Goal: Task Accomplishment & Management: Use online tool/utility

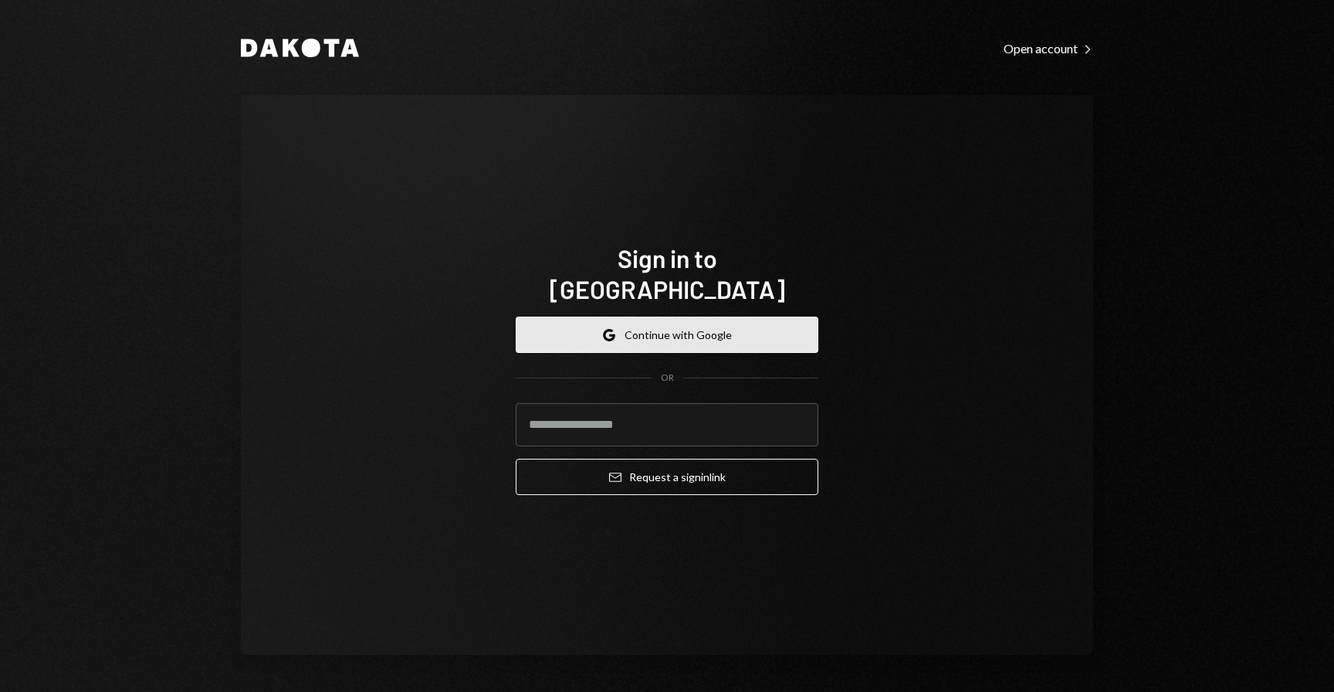
click at [594, 323] on button "Google Continue with Google" at bounding box center [667, 335] width 303 height 36
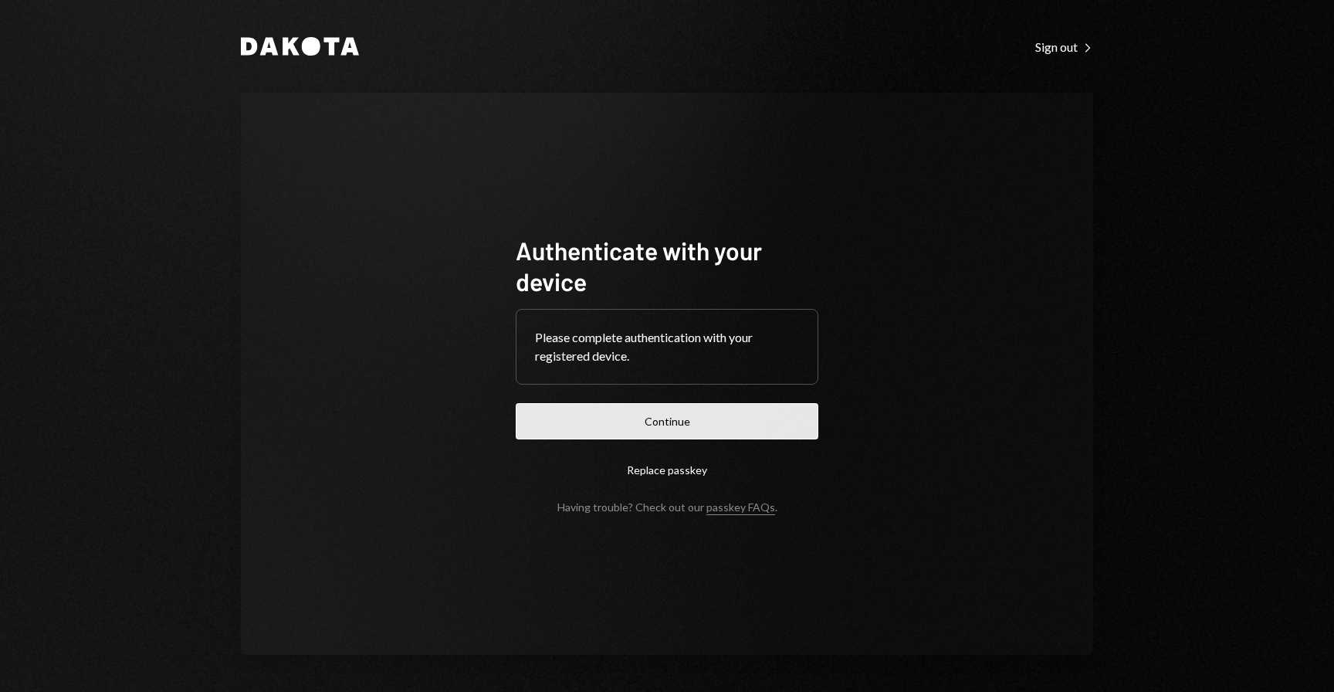
click at [726, 414] on button "Continue" at bounding box center [667, 421] width 303 height 36
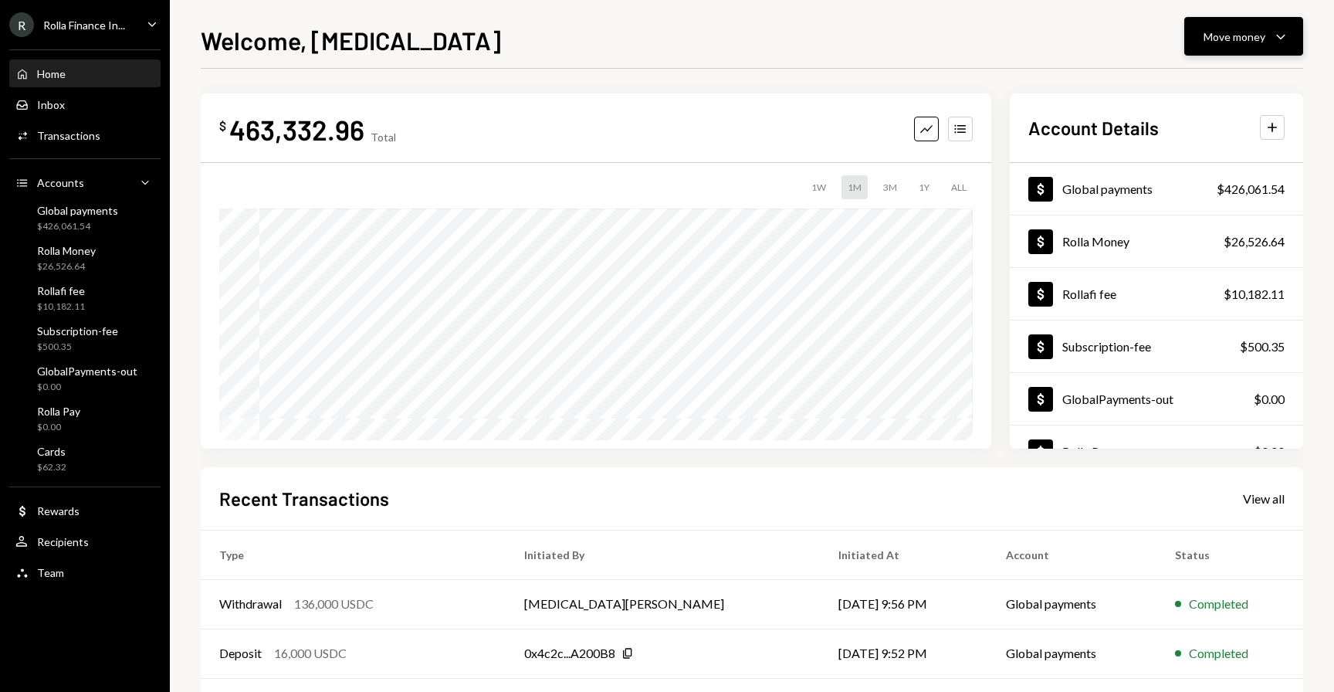
click at [1253, 32] on div "Move money" at bounding box center [1235, 37] width 62 height 16
click at [1191, 80] on div "Send" at bounding box center [1231, 83] width 113 height 16
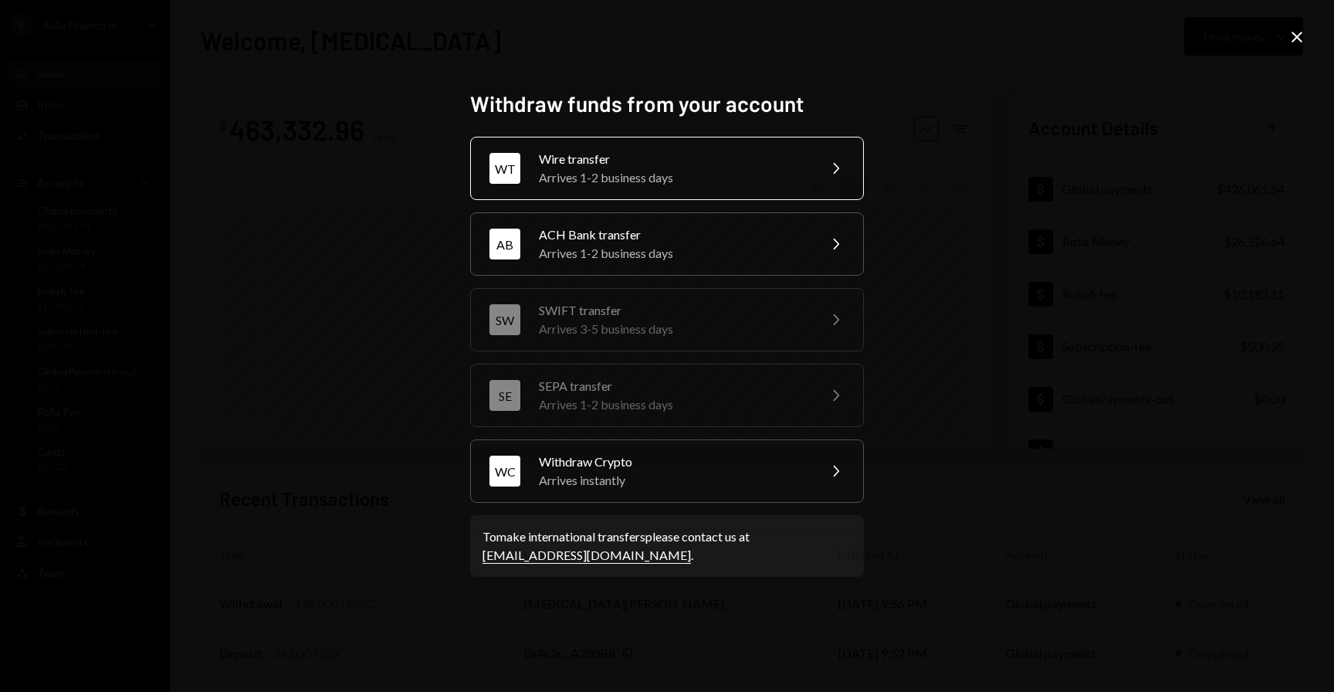
click at [657, 175] on div "Arrives 1-2 business days" at bounding box center [673, 177] width 269 height 19
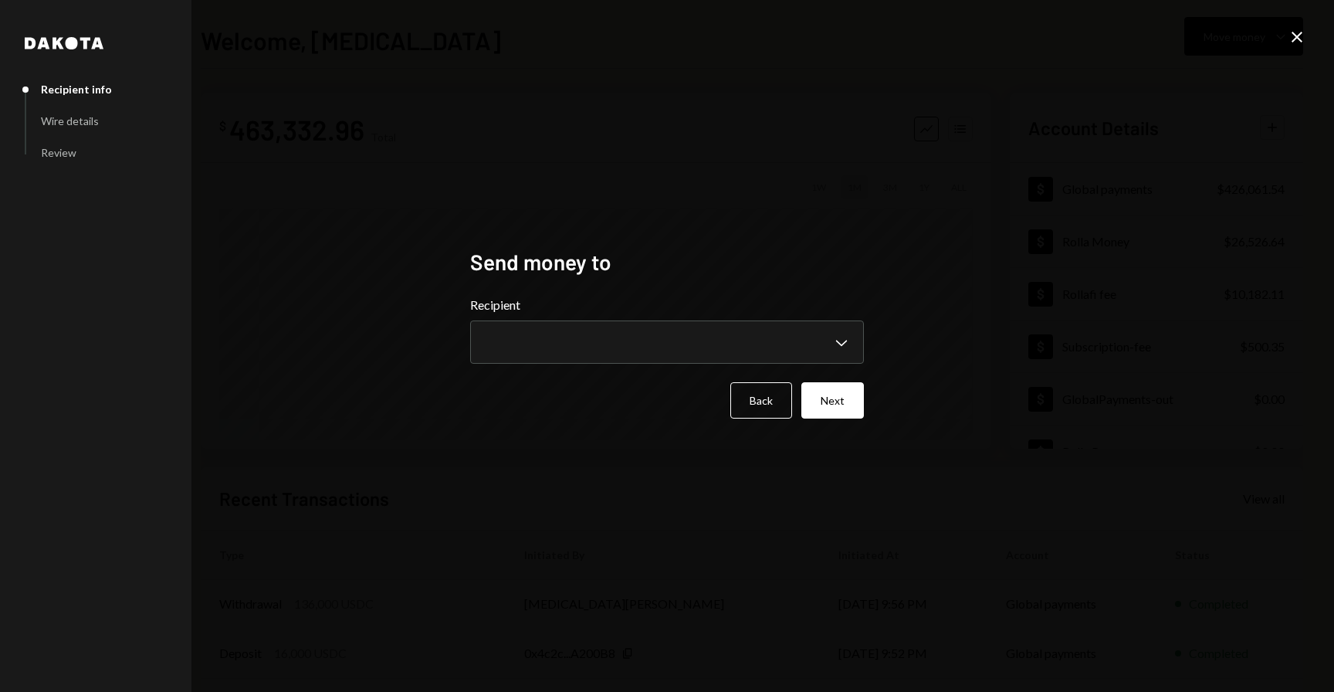
click at [613, 257] on h2 "Send money to" at bounding box center [667, 262] width 394 height 30
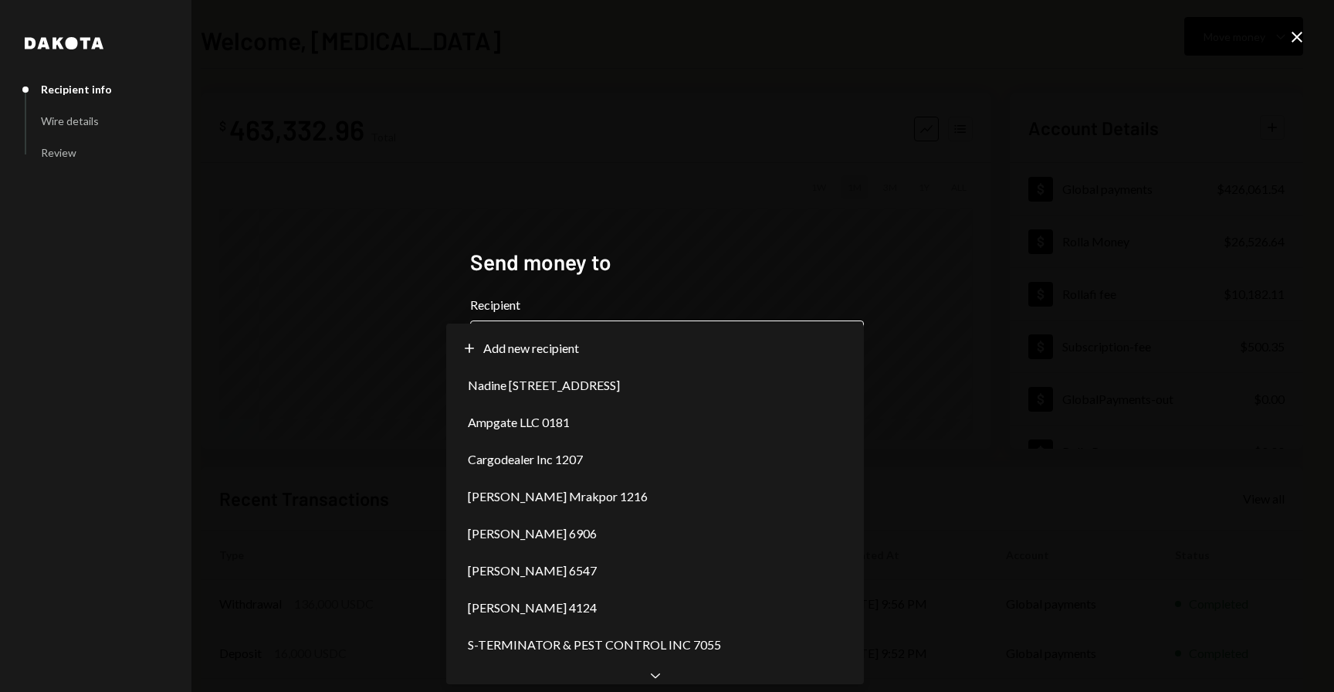
click at [591, 347] on body "R Rolla Finance In... Caret Down Home Home Inbox Inbox Activities Transactions …" at bounding box center [667, 346] width 1334 height 692
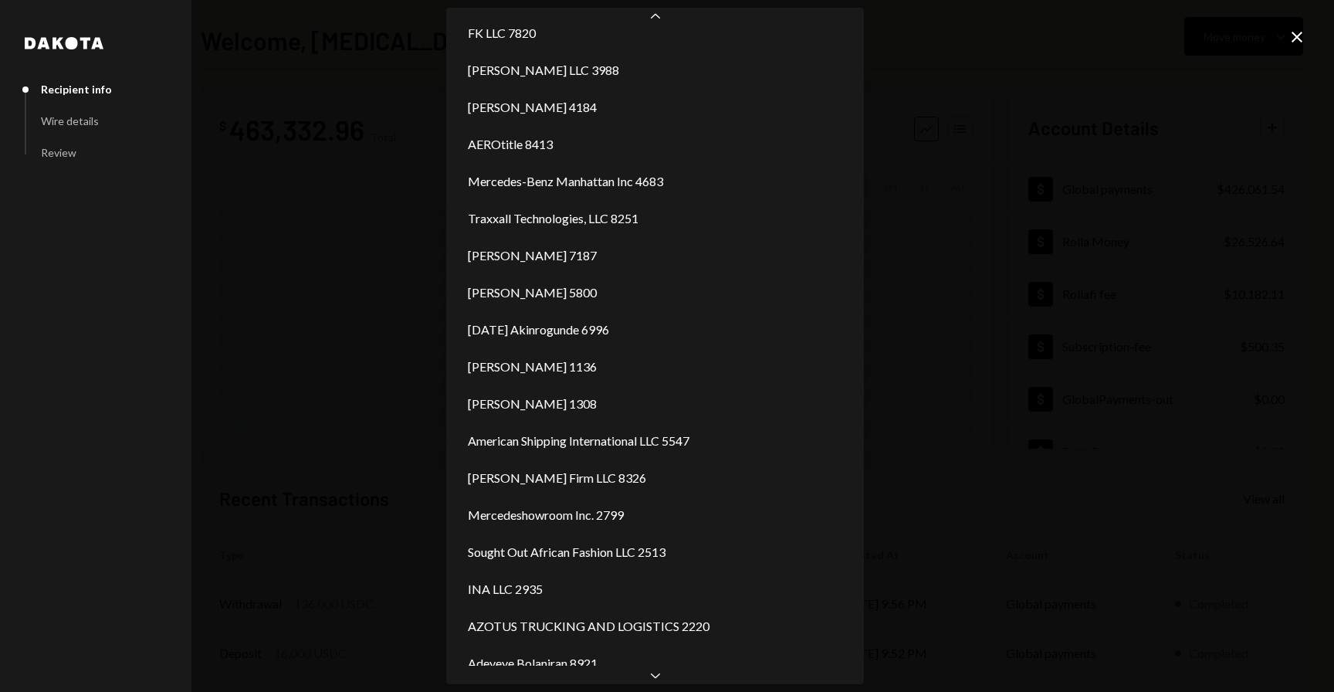
scroll to position [648, 0]
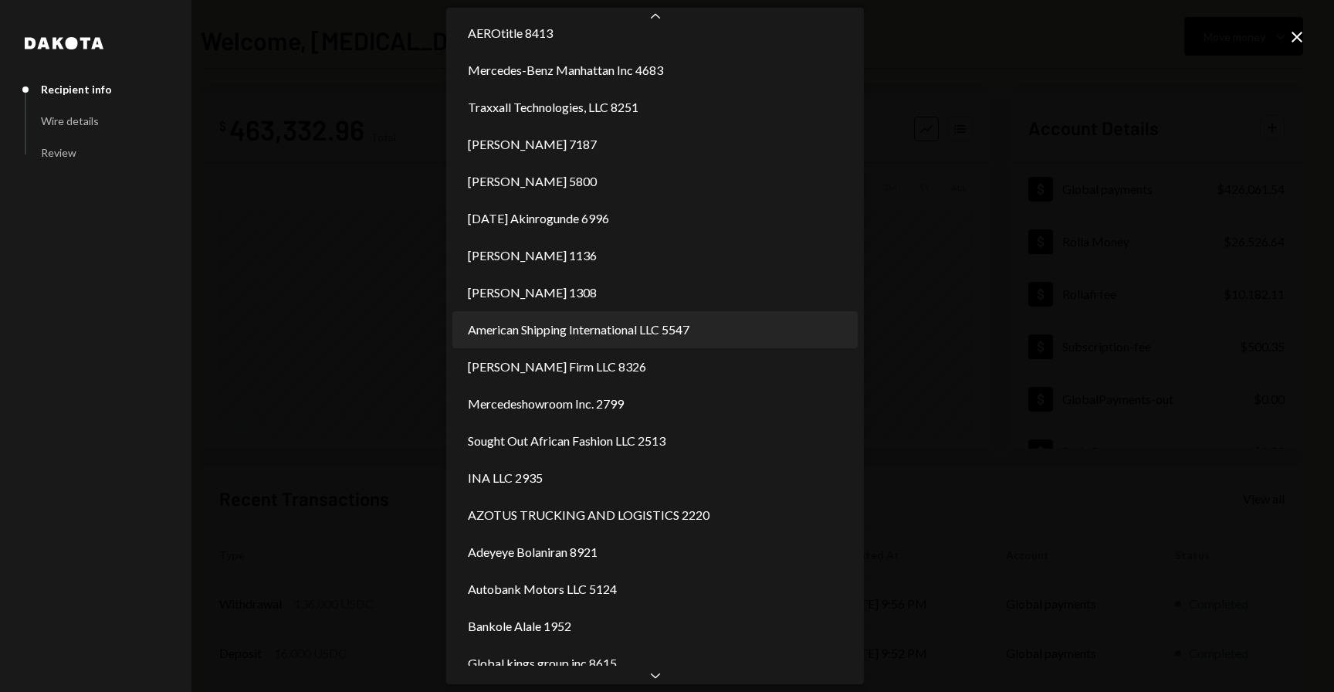
select select "**********"
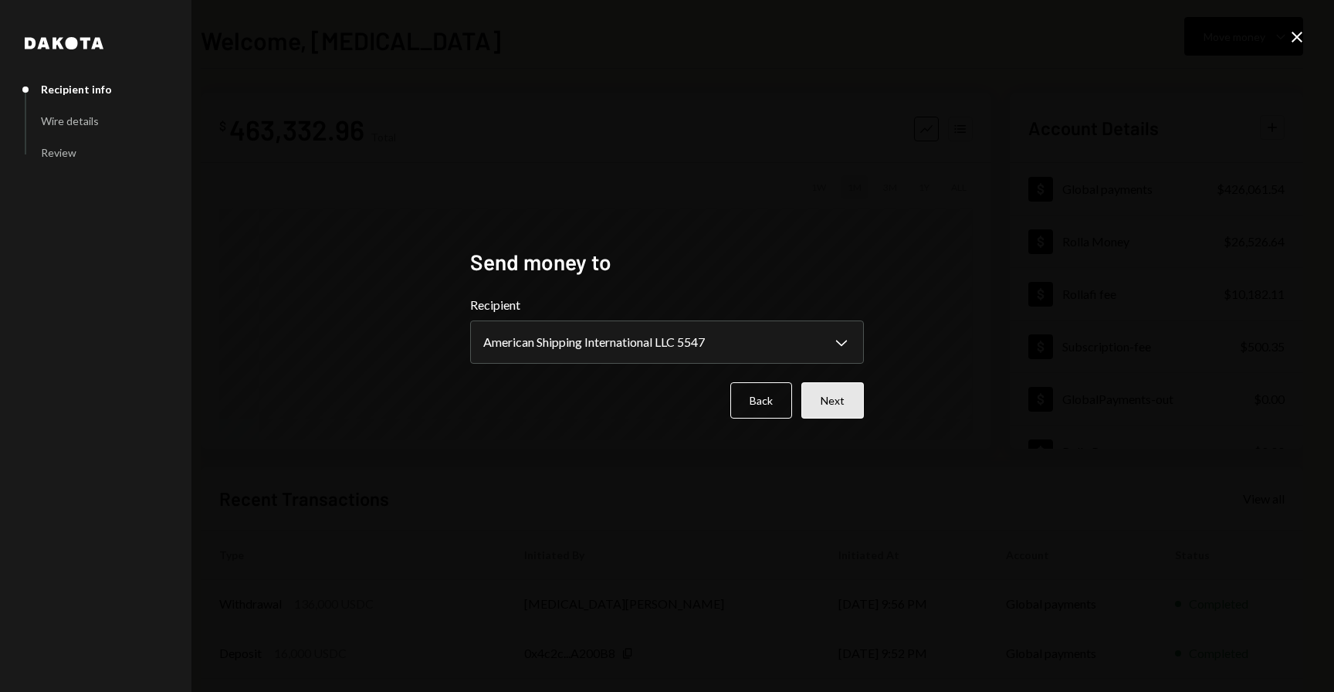
click at [823, 398] on button "Next" at bounding box center [832, 400] width 63 height 36
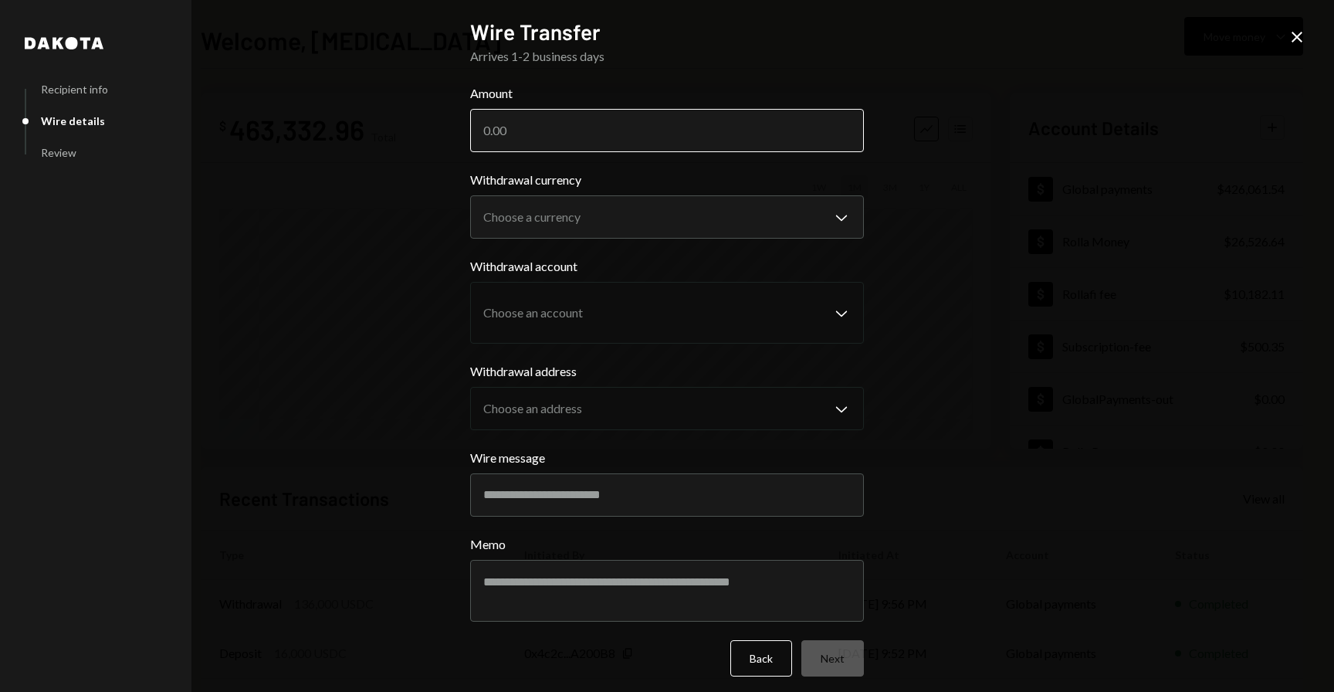
click at [540, 135] on input "Amount" at bounding box center [667, 130] width 394 height 43
type input "21496"
click at [572, 249] on form "**********" at bounding box center [667, 380] width 394 height 592
click at [571, 212] on body "R Rolla Finance In... Caret Down Home Home Inbox Inbox Activities Transactions …" at bounding box center [667, 346] width 1334 height 692
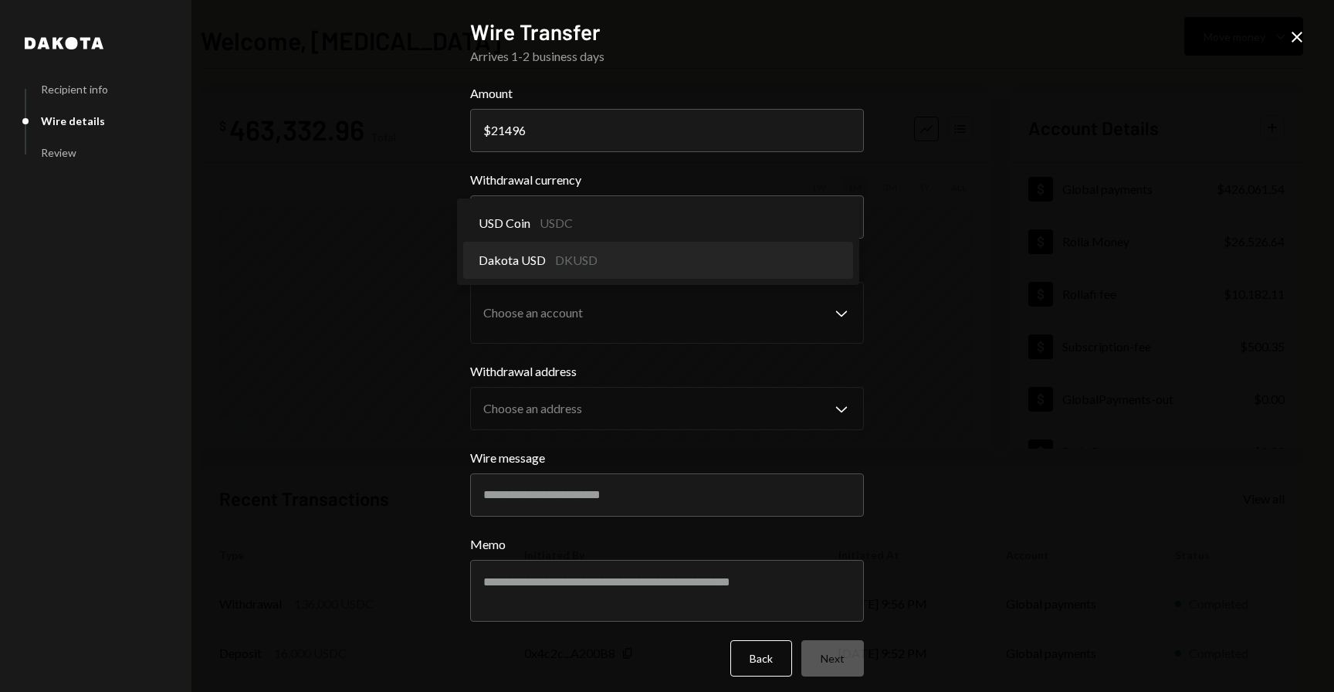
select select "*****"
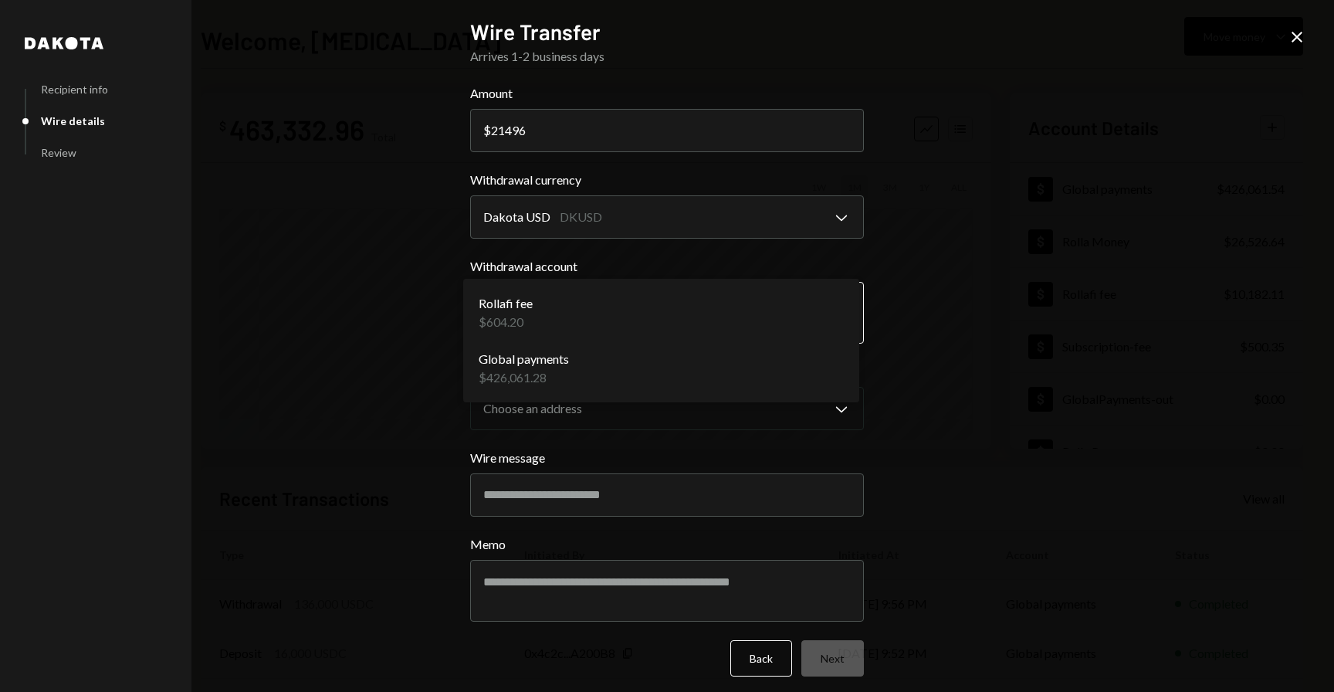
click at [597, 307] on body "R Rolla Finance In... Caret Down Home Home Inbox Inbox Activities Transactions …" at bounding box center [667, 346] width 1334 height 692
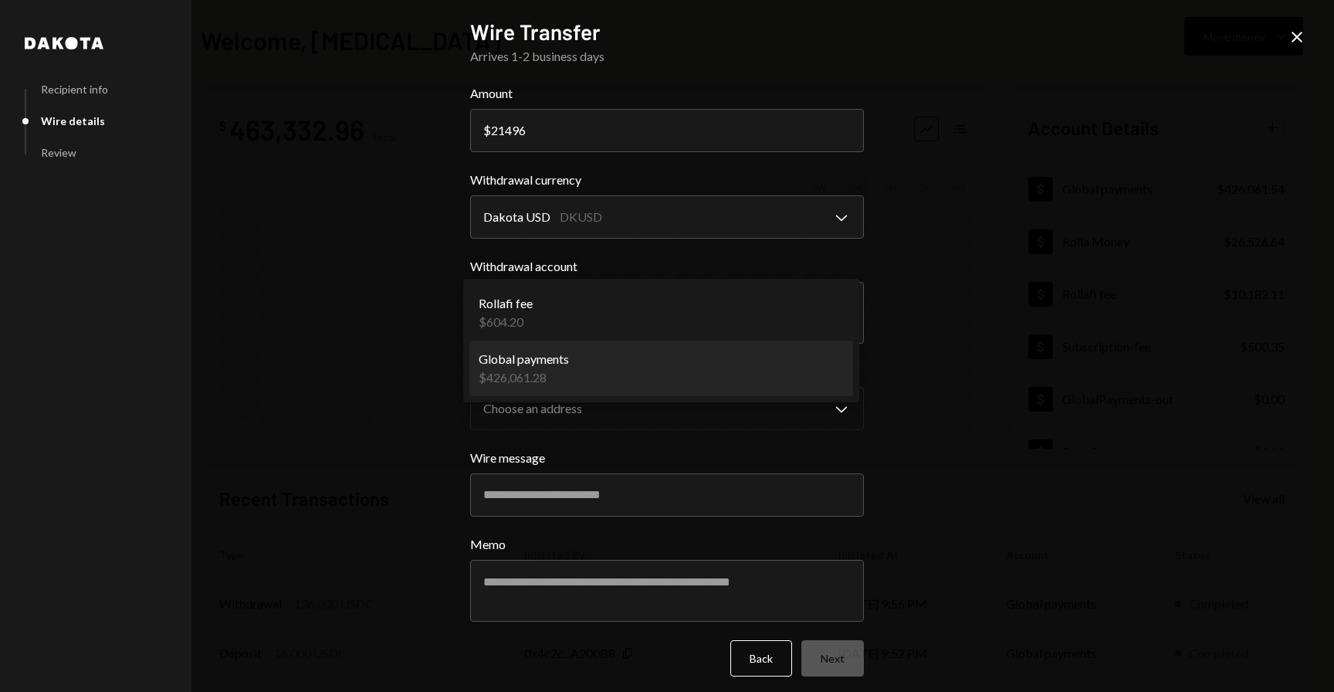
select select "**********"
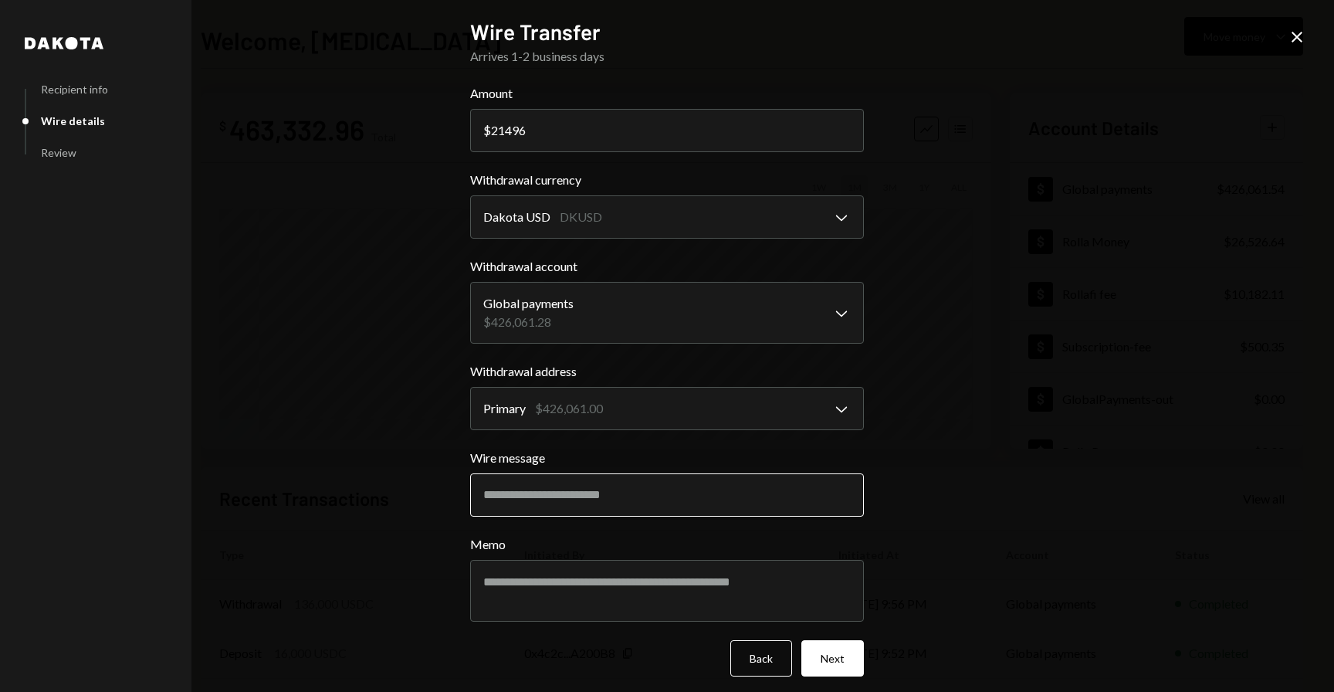
click at [538, 512] on input "Wire message" at bounding box center [667, 494] width 394 height 43
type input "**********"
click at [845, 660] on button "Next" at bounding box center [832, 658] width 63 height 36
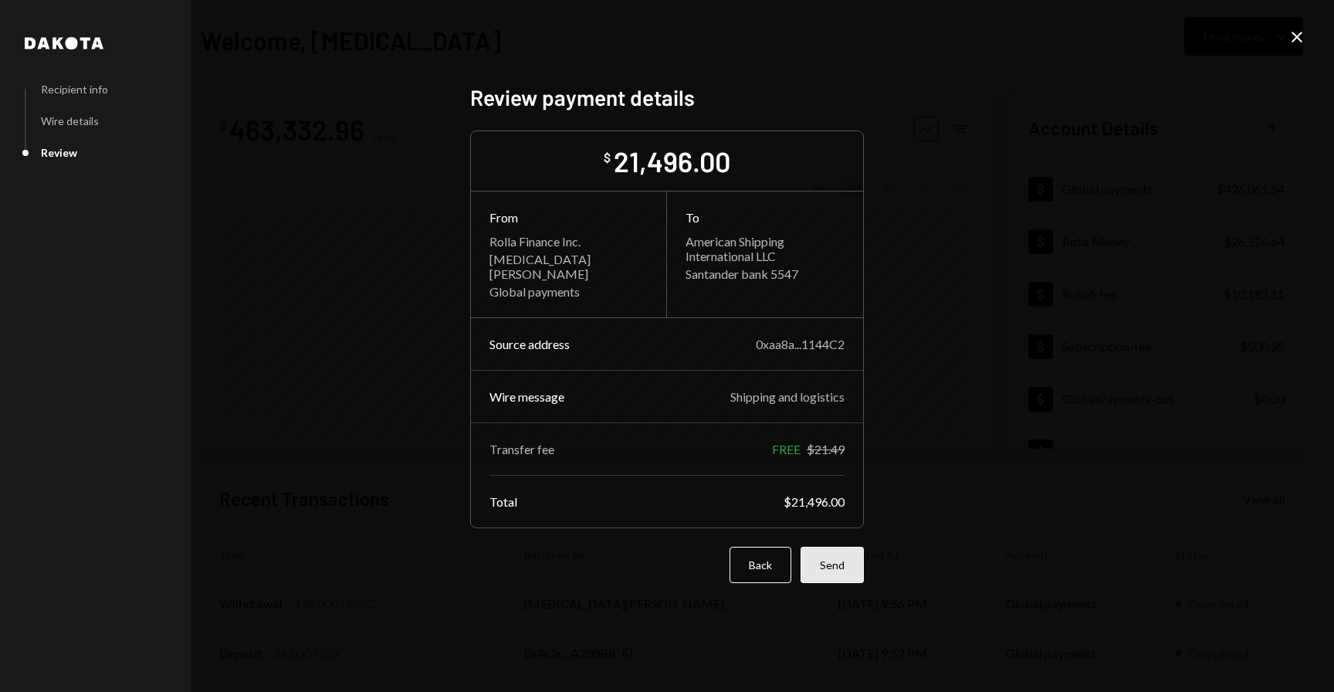
click at [845, 569] on button "Send" at bounding box center [832, 565] width 63 height 36
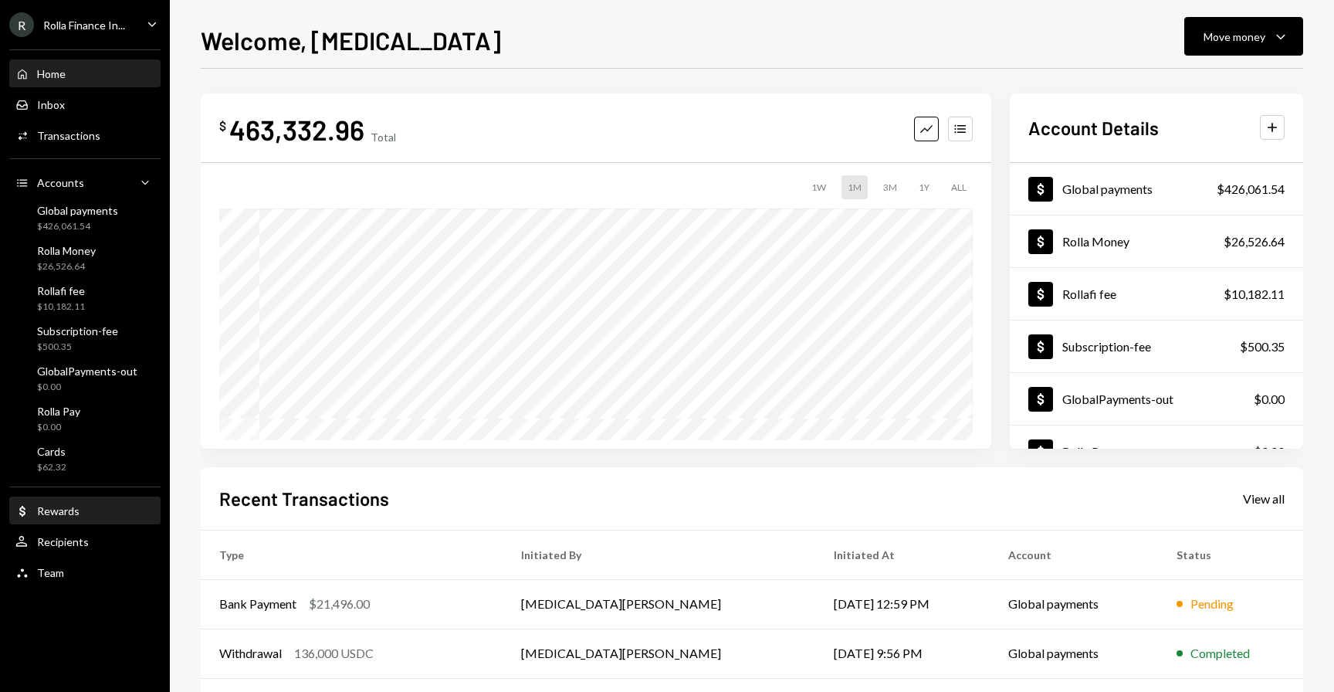
click at [51, 513] on div "Rewards" at bounding box center [58, 510] width 42 height 13
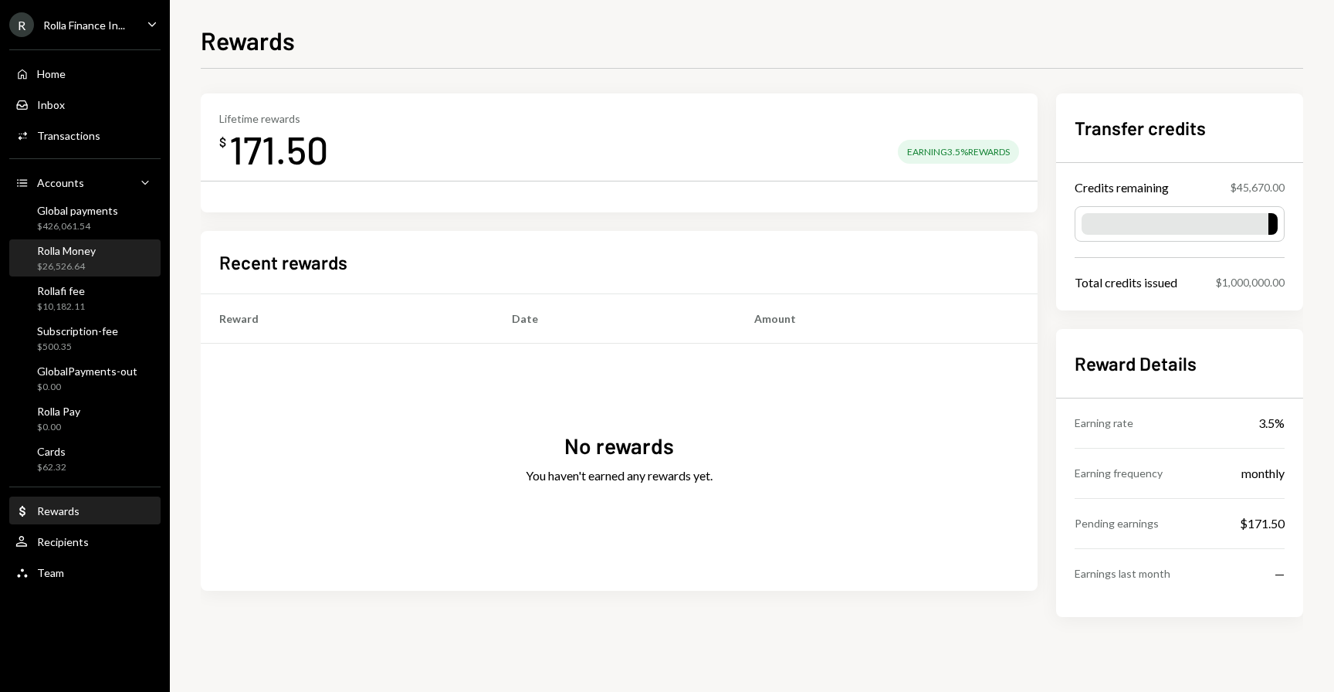
click at [66, 239] on link "Rolla Money $26,526.64" at bounding box center [84, 257] width 151 height 37
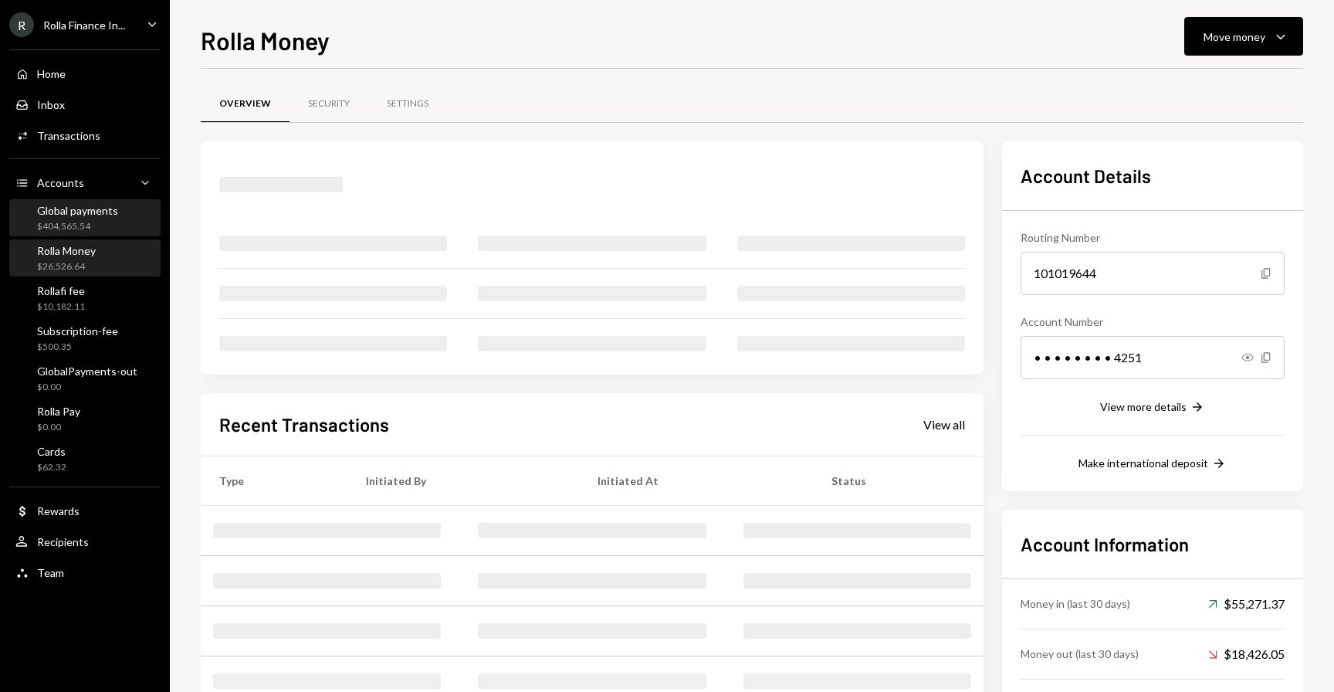
click at [64, 229] on div "$404,565.54" at bounding box center [77, 226] width 81 height 13
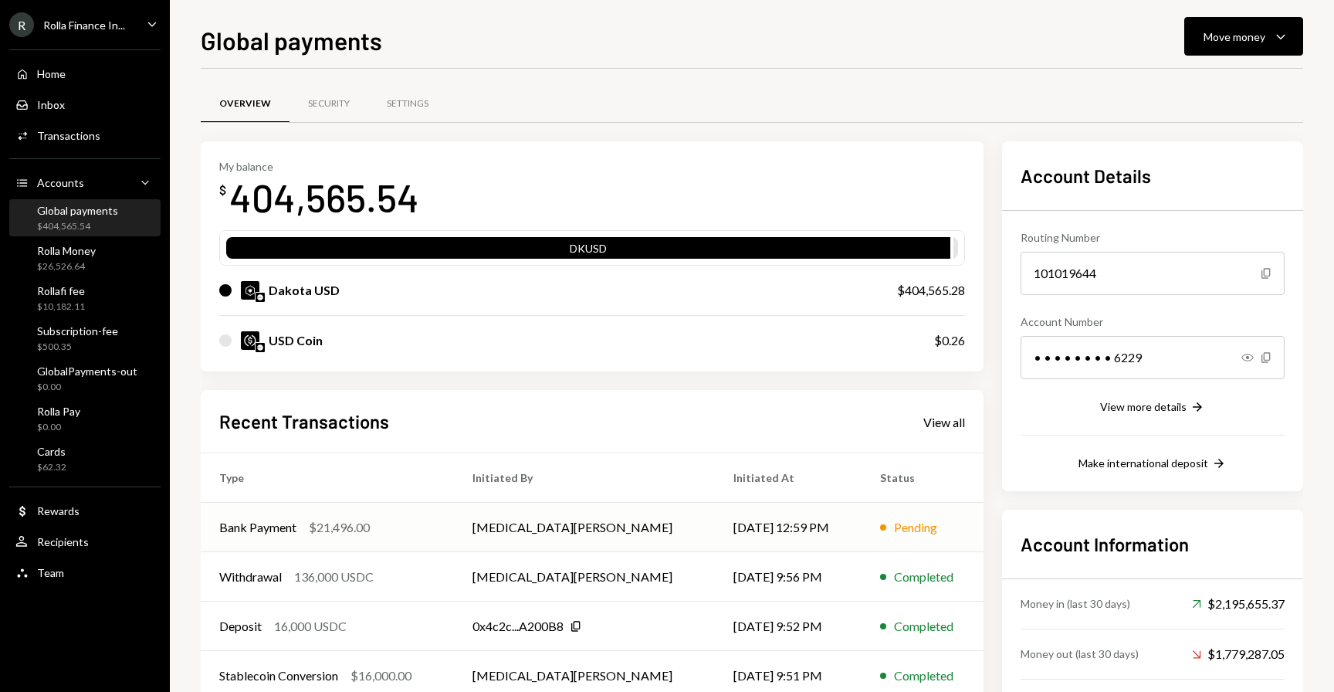
click at [493, 520] on td "[MEDICAL_DATA][PERSON_NAME]" at bounding box center [585, 527] width 262 height 49
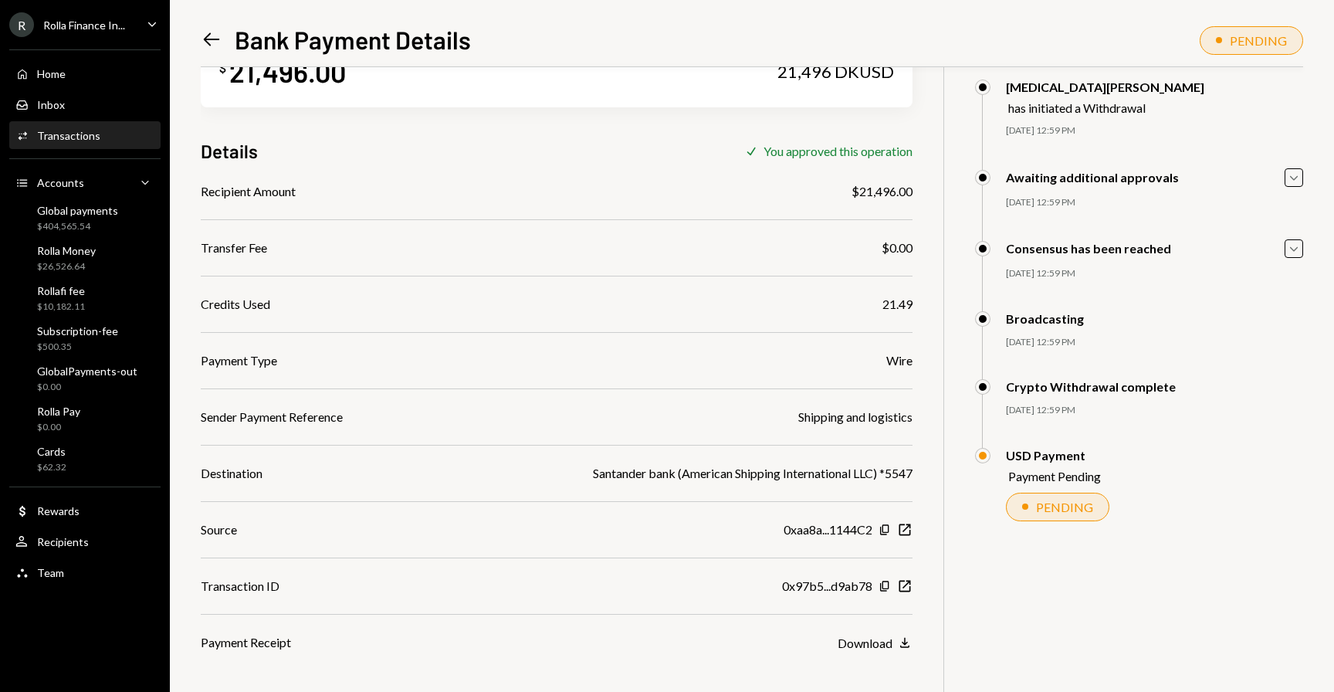
scroll to position [67, 0]
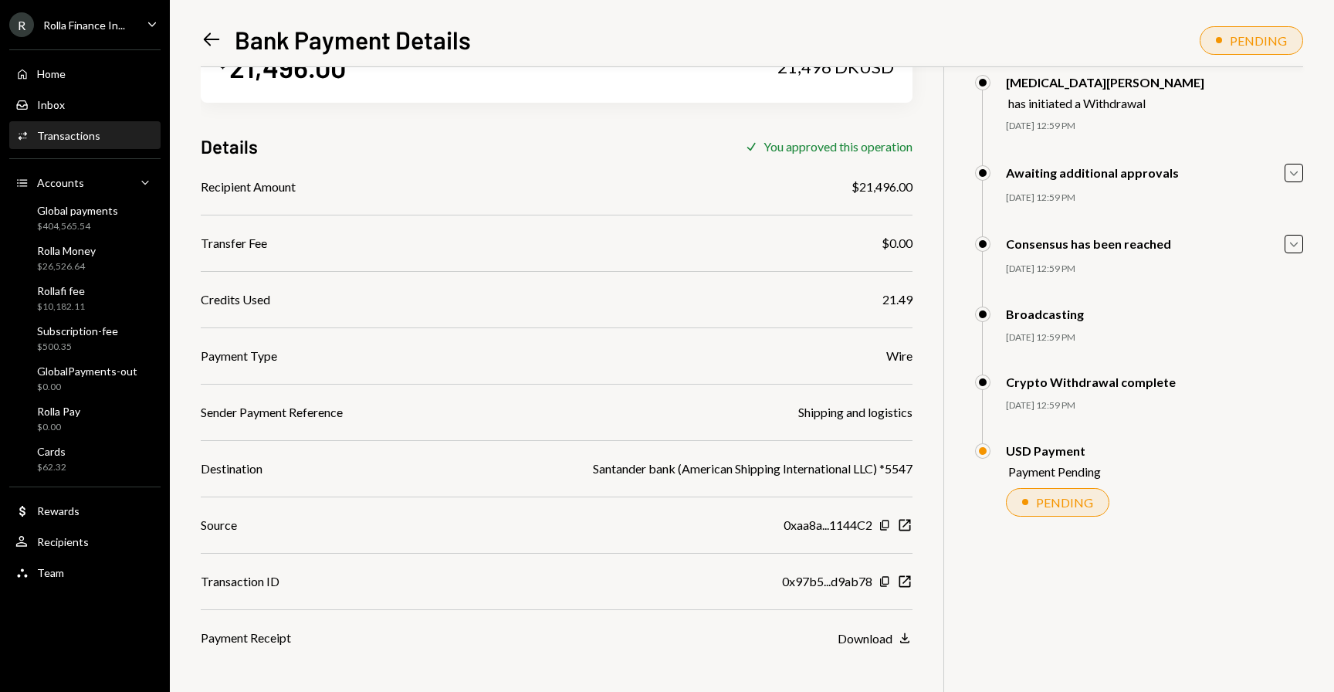
click at [869, 647] on div "$ 21,496.00 21,496 DKUSD Details Check You approved this operation Recipient Am…" at bounding box center [752, 346] width 1102 height 692
click at [865, 642] on div "Download" at bounding box center [865, 638] width 55 height 15
